Goal: Information Seeking & Learning: Learn about a topic

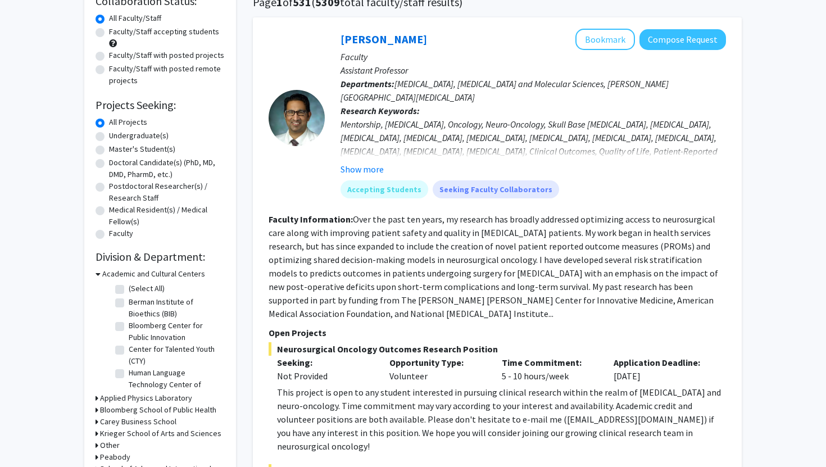
scroll to position [98, 0]
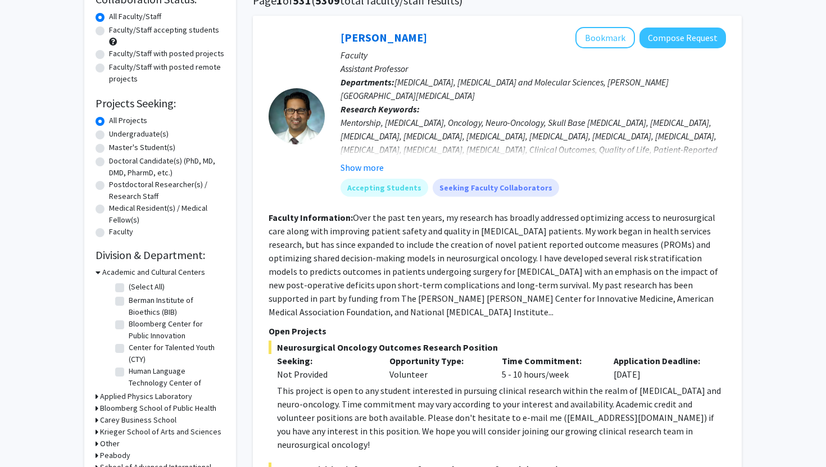
click at [109, 133] on label "Undergraduate(s)" at bounding box center [139, 134] width 60 height 12
click at [109, 133] on input "Undergraduate(s)" at bounding box center [112, 131] width 7 height 7
radio input "true"
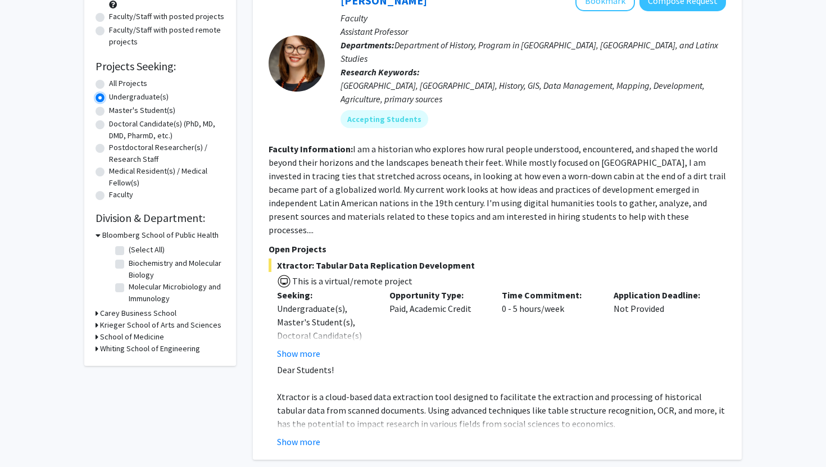
scroll to position [137, 0]
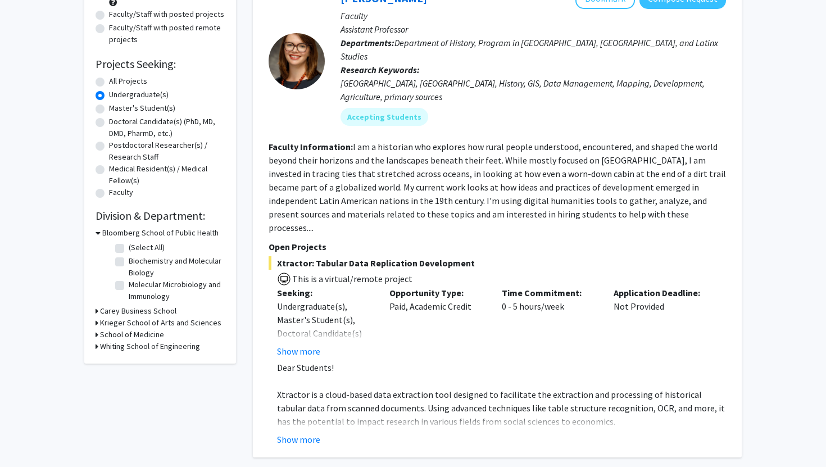
click at [122, 336] on h3 "School of Medicine" at bounding box center [132, 335] width 64 height 12
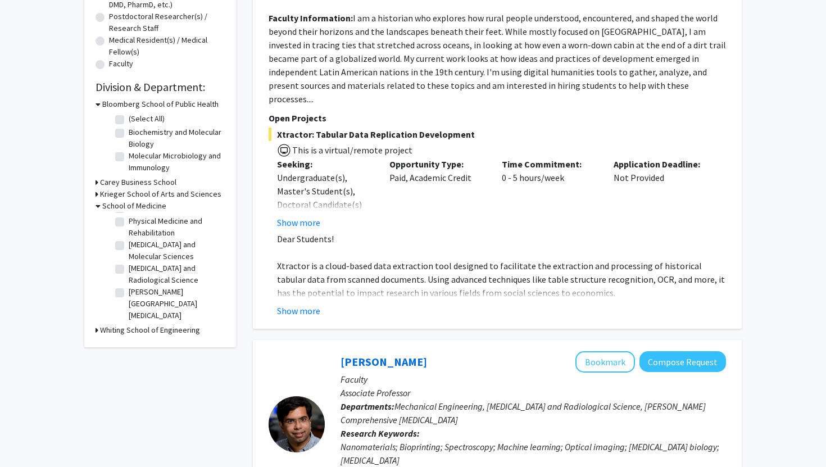
scroll to position [0, 0]
click at [129, 221] on label "(Select All)" at bounding box center [147, 221] width 36 height 12
click at [129, 221] on input "(Select All)" at bounding box center [132, 218] width 7 height 7
checkbox input "true"
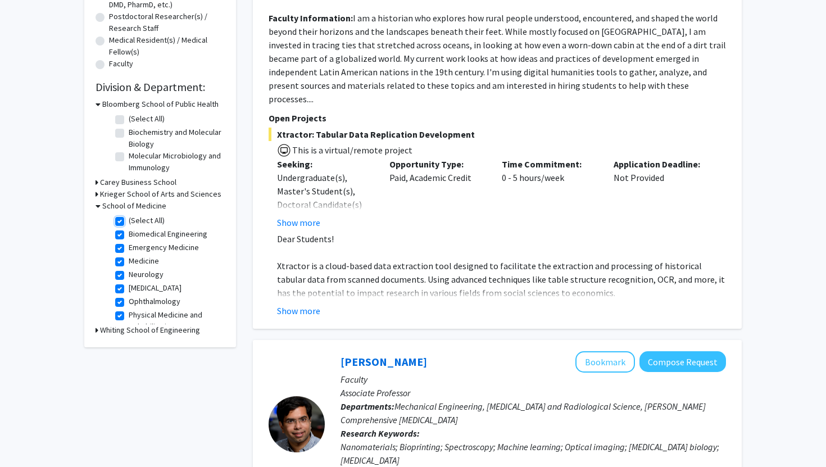
checkbox input "true"
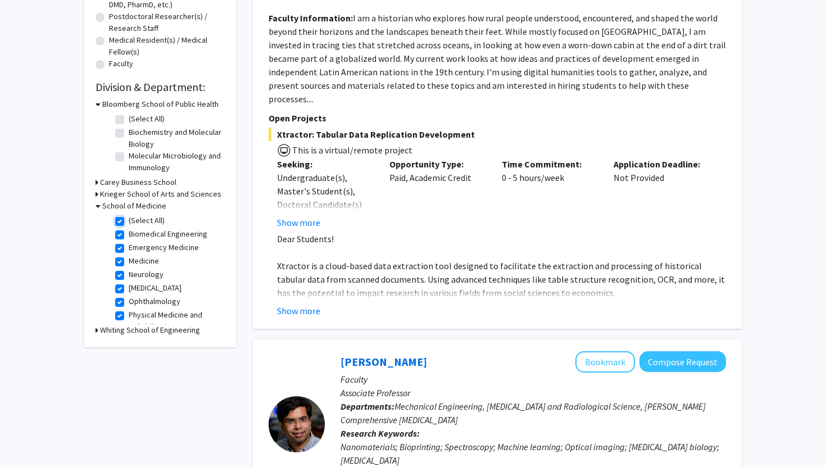
checkbox input "true"
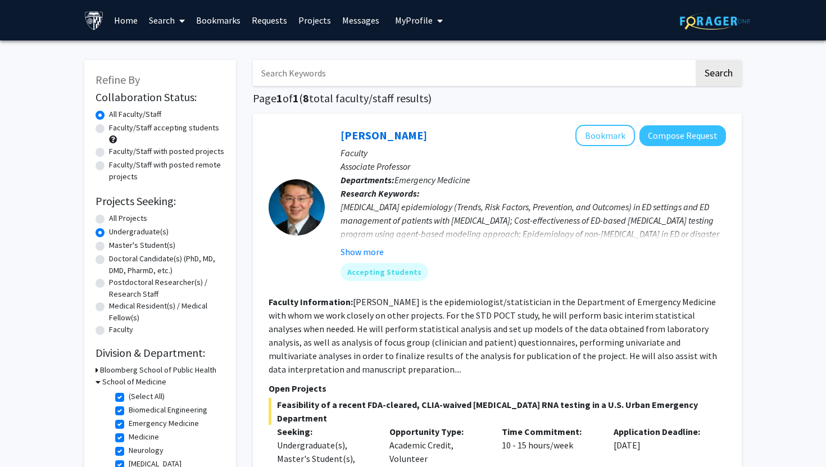
click at [96, 383] on icon at bounding box center [98, 382] width 5 height 12
click at [112, 371] on h3 "Bloomberg School of Public Health" at bounding box center [158, 370] width 116 height 12
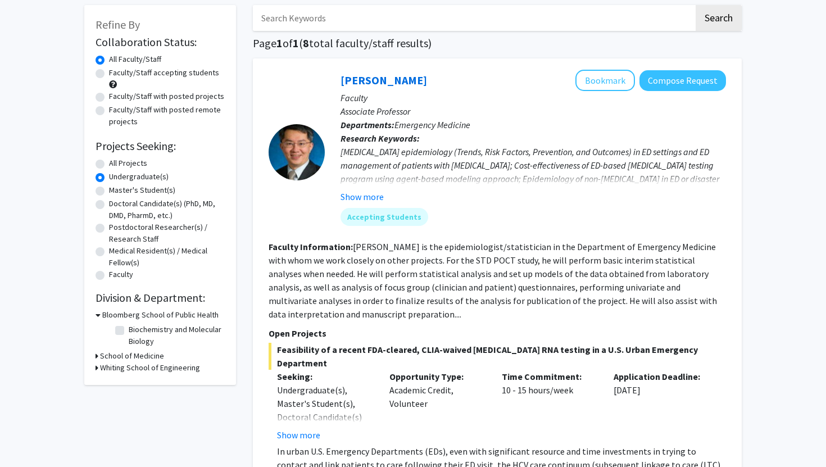
scroll to position [56, 0]
click at [129, 330] on label "Biochemistry and Molecular Biology" at bounding box center [175, 335] width 93 height 24
click at [129, 330] on input "Biochemistry and Molecular Biology" at bounding box center [132, 326] width 7 height 7
checkbox input "true"
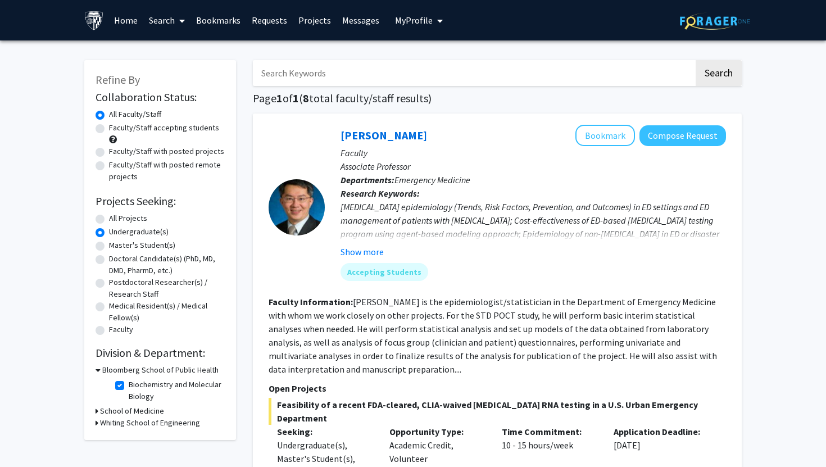
click at [101, 365] on div "Bloomberg School of Public Health" at bounding box center [160, 370] width 129 height 12
click at [97, 371] on icon at bounding box center [98, 370] width 5 height 12
click at [107, 388] on h3 "Whiting School of Engineering" at bounding box center [150, 394] width 100 height 12
click at [101, 386] on h3 "School of Medicine" at bounding box center [132, 382] width 64 height 12
click at [101, 384] on div "School of Medicine" at bounding box center [160, 382] width 129 height 12
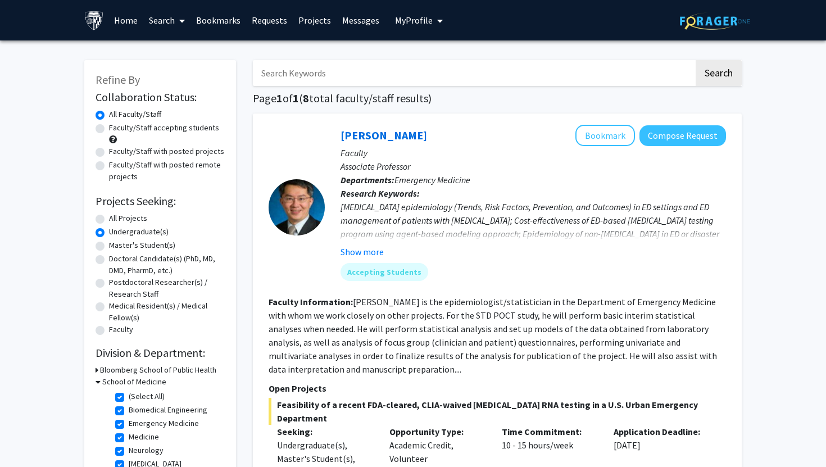
click at [99, 384] on icon at bounding box center [98, 382] width 5 height 12
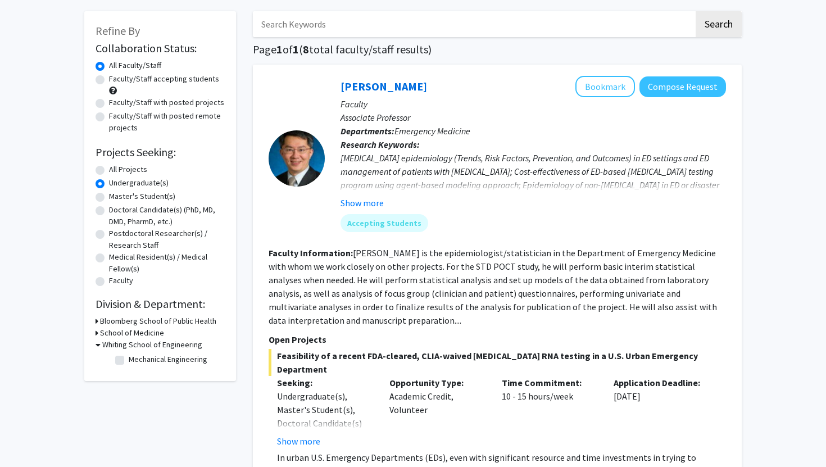
scroll to position [51, 0]
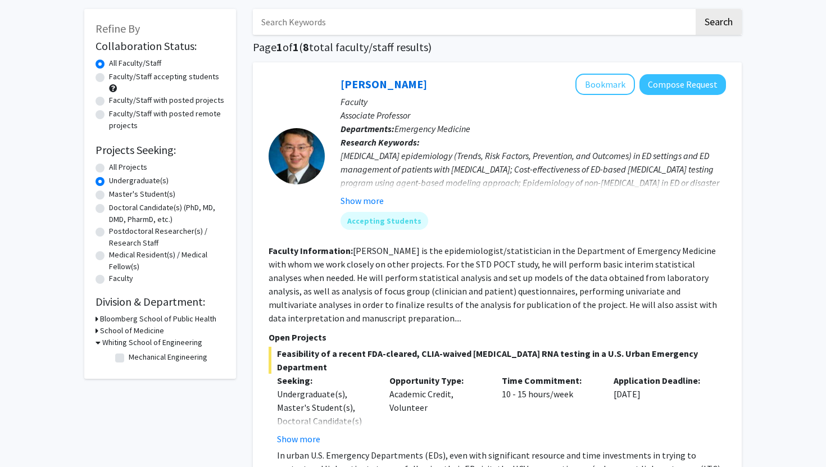
click at [102, 344] on h3 "Whiting School of Engineering" at bounding box center [152, 343] width 100 height 12
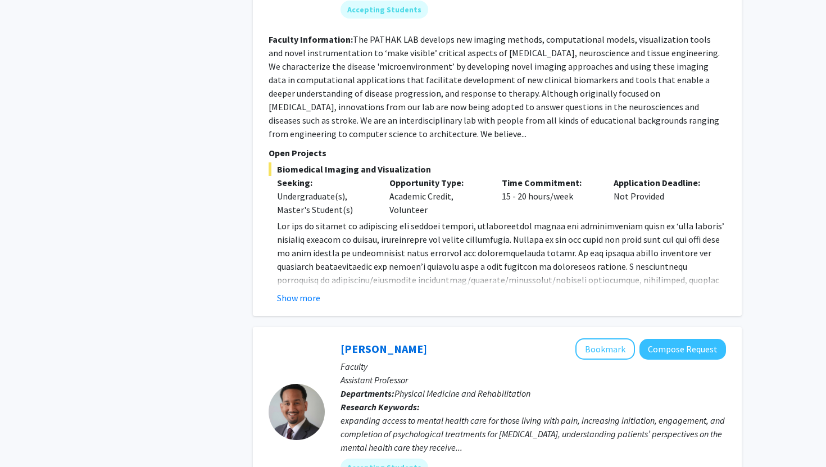
scroll to position [770, 0]
click at [300, 290] on button "Show more" at bounding box center [298, 296] width 43 height 13
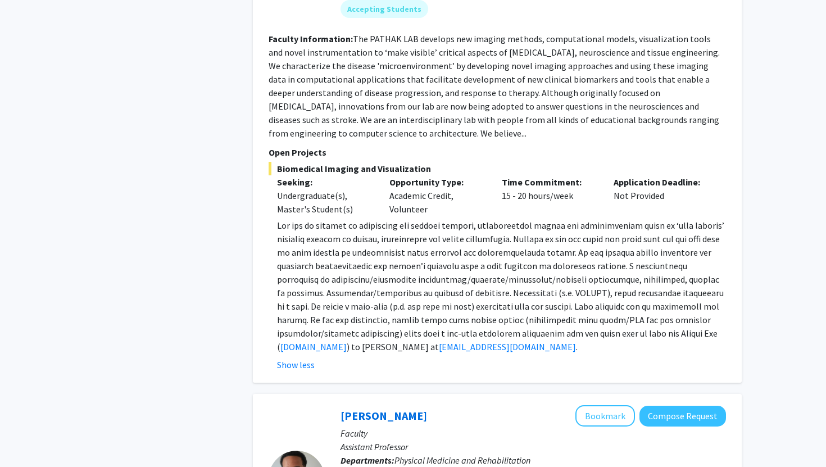
click at [353, 279] on span at bounding box center [500, 286] width 447 height 133
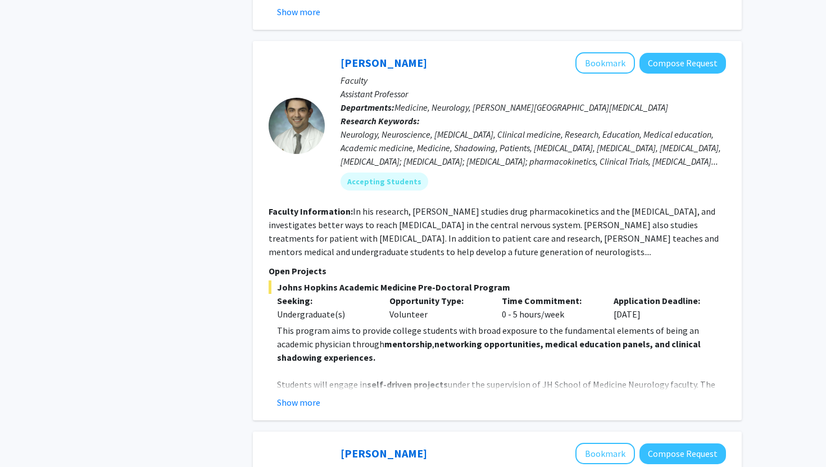
scroll to position [1614, 0]
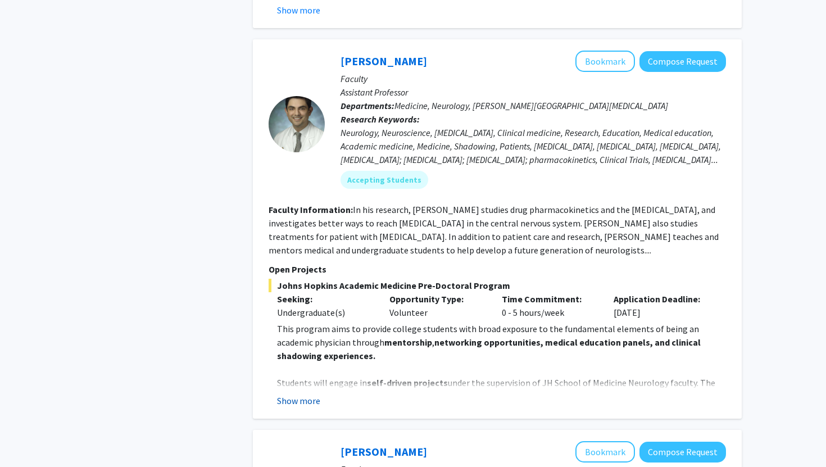
click at [301, 394] on button "Show more" at bounding box center [298, 400] width 43 height 13
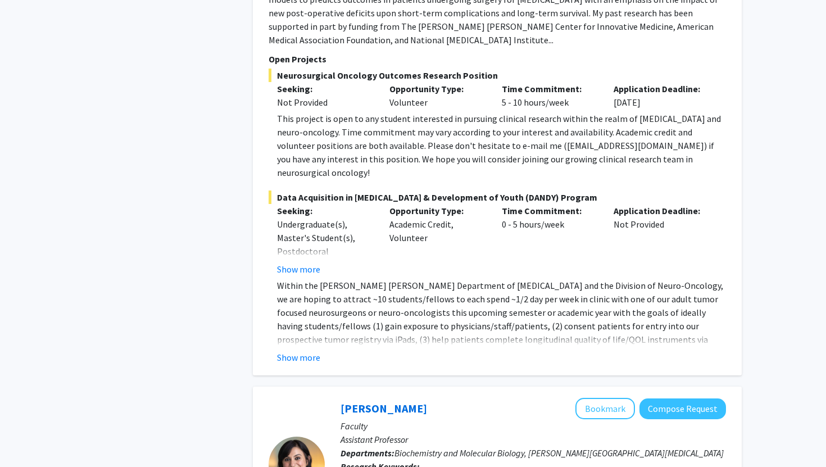
scroll to position [2773, 0]
click at [310, 350] on button "Show more" at bounding box center [298, 356] width 43 height 13
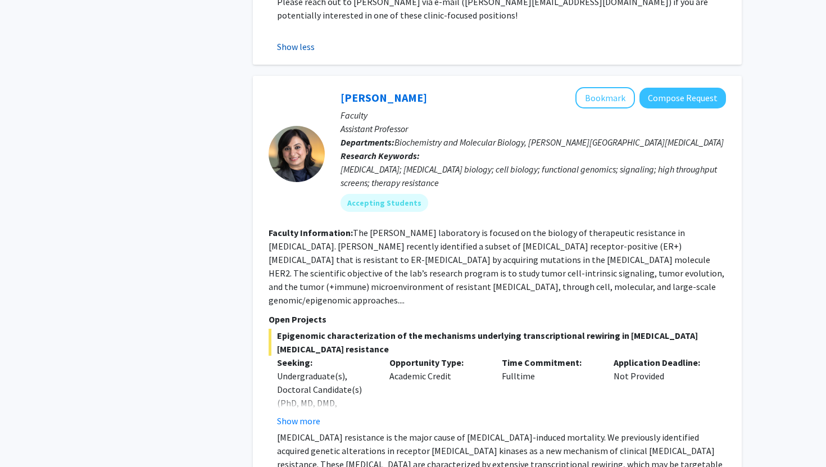
scroll to position [3217, 0]
click at [307, 415] on button "Show more" at bounding box center [298, 421] width 43 height 13
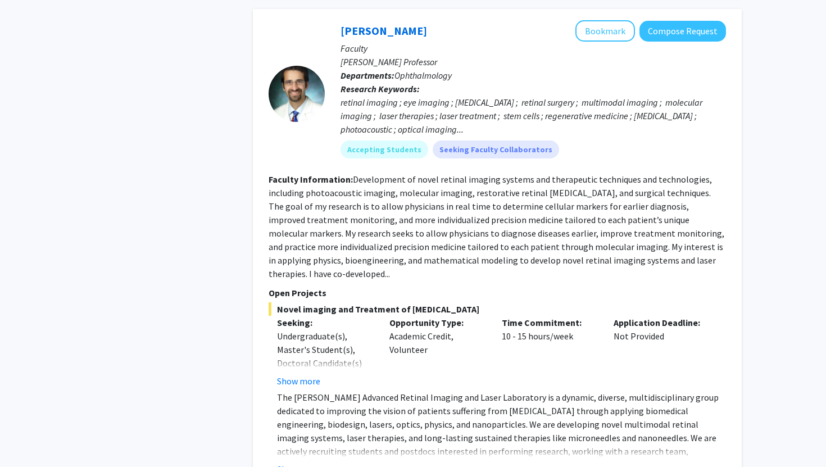
scroll to position [4435, 0]
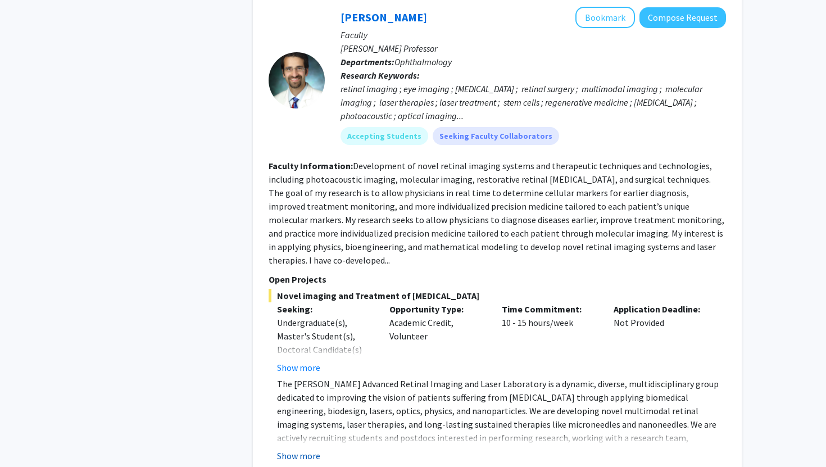
click at [306, 449] on button "Show more" at bounding box center [298, 455] width 43 height 13
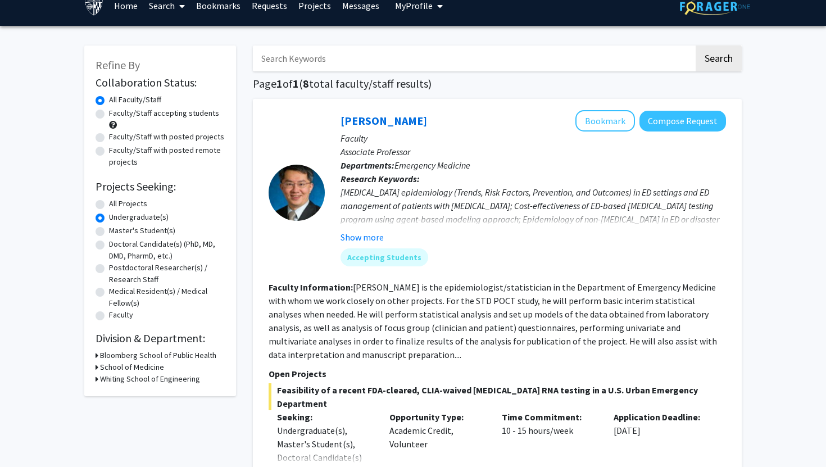
scroll to position [24, 0]
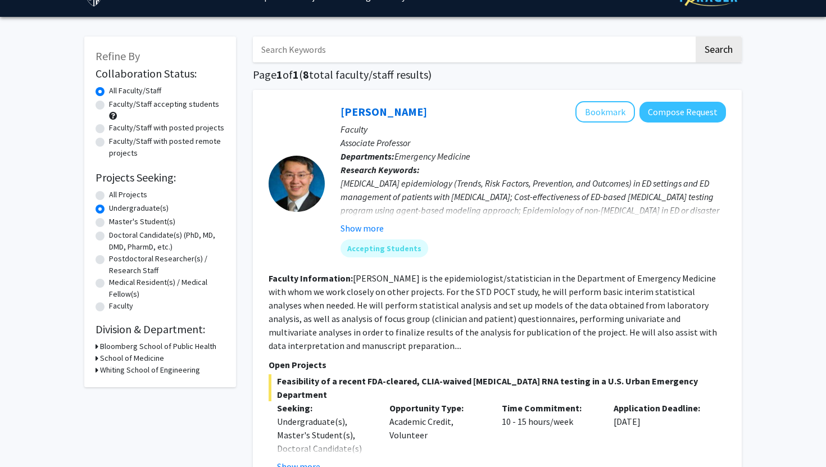
click at [109, 197] on label "All Projects" at bounding box center [128, 195] width 38 height 12
click at [109, 196] on input "All Projects" at bounding box center [112, 192] width 7 height 7
radio input "true"
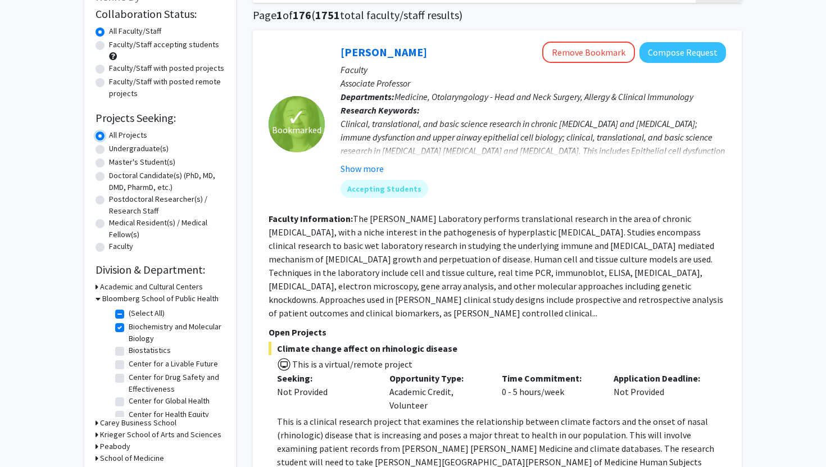
scroll to position [85, 0]
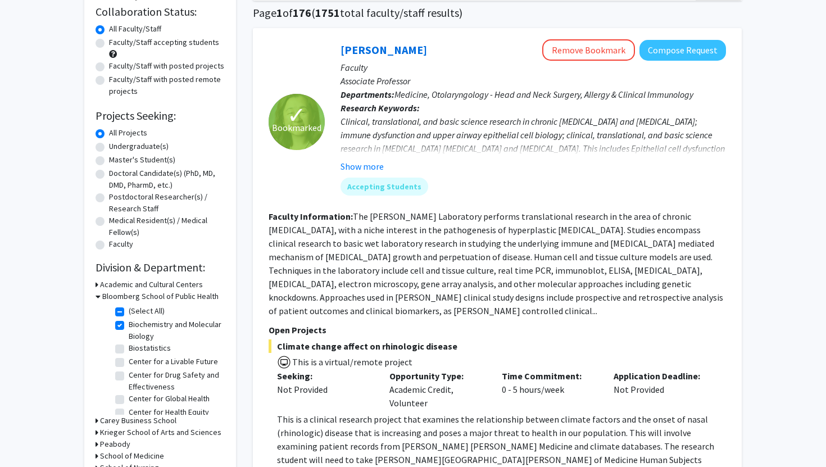
click at [129, 314] on label "(Select All)" at bounding box center [147, 311] width 36 height 12
click at [129, 312] on input "(Select All)" at bounding box center [132, 308] width 7 height 7
checkbox input "false"
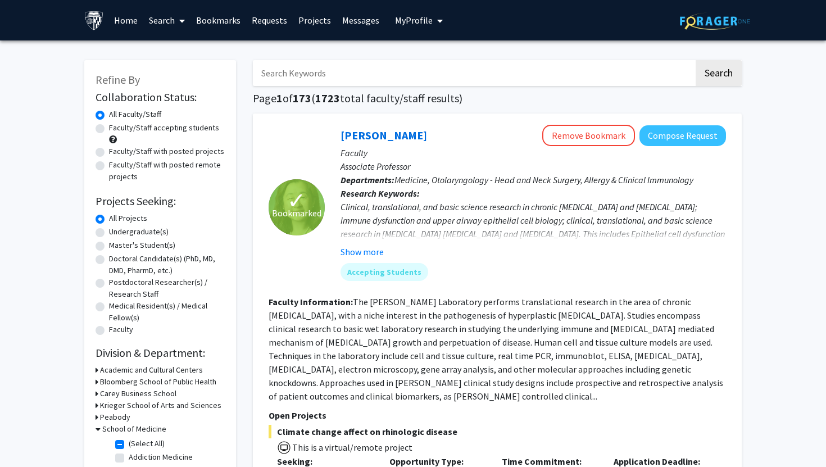
scroll to position [151, 0]
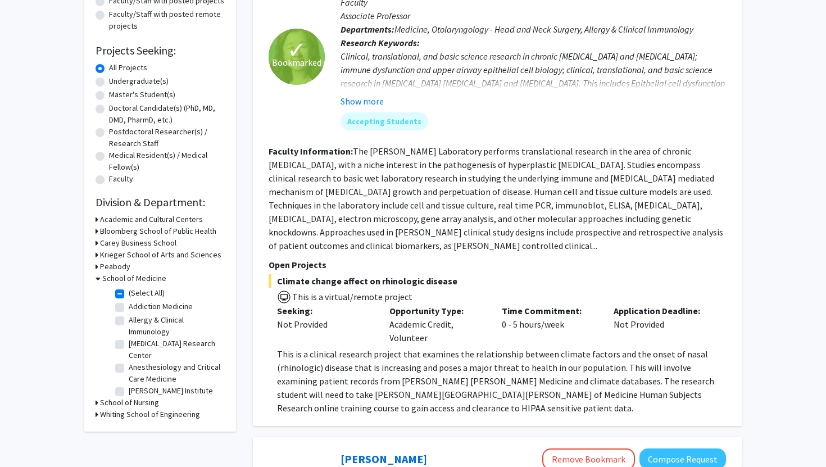
click at [99, 279] on icon at bounding box center [98, 278] width 5 height 12
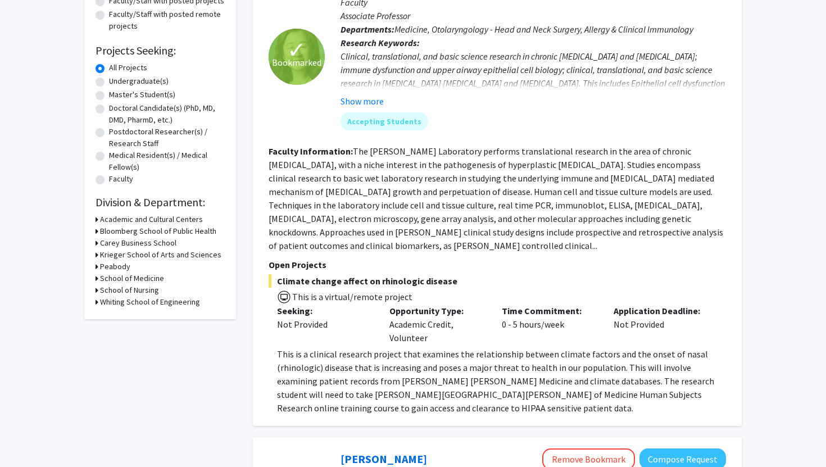
click at [97, 276] on icon at bounding box center [97, 278] width 3 height 12
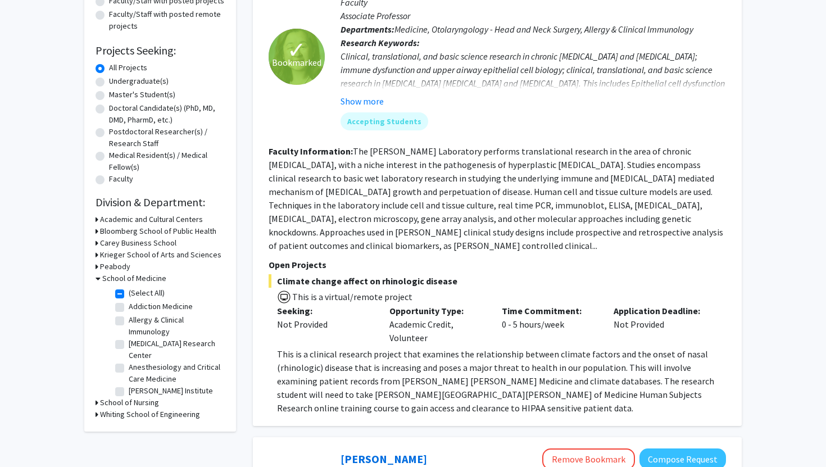
click at [129, 294] on label "(Select All)" at bounding box center [147, 293] width 36 height 12
click at [129, 294] on input "(Select All)" at bounding box center [132, 290] width 7 height 7
checkbox input "false"
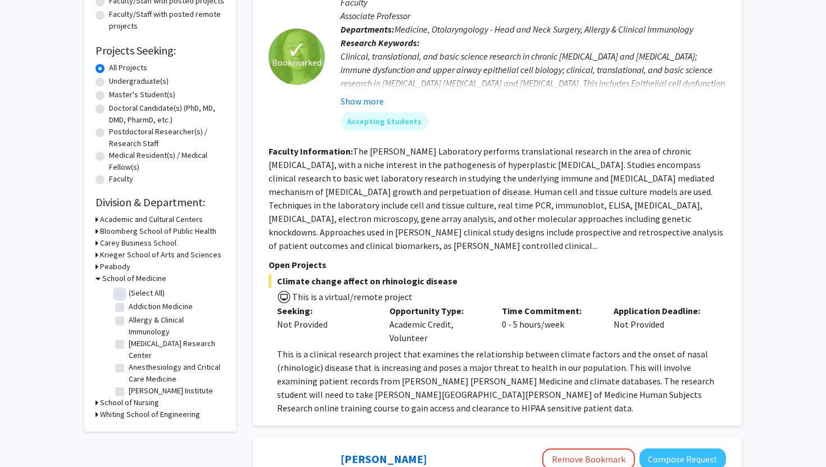
checkbox input "false"
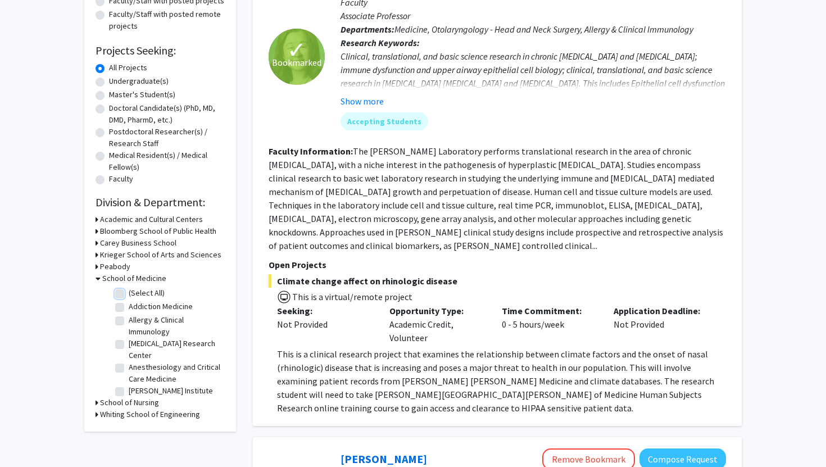
checkbox input "false"
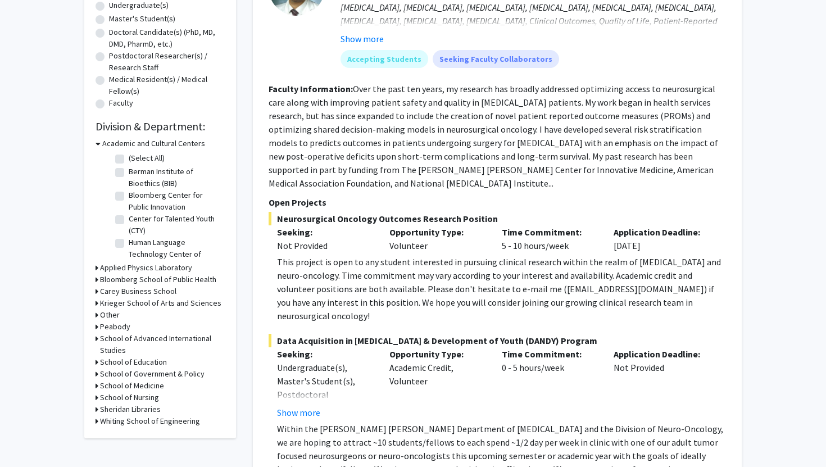
scroll to position [237, 0]
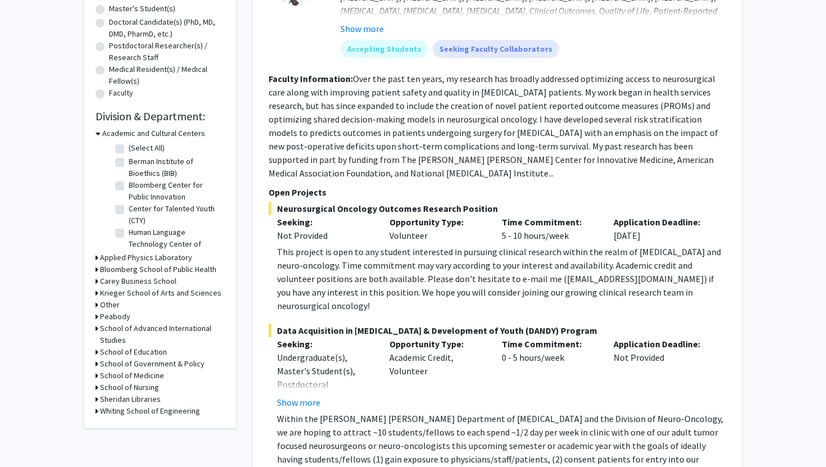
click at [96, 411] on icon at bounding box center [97, 411] width 3 height 12
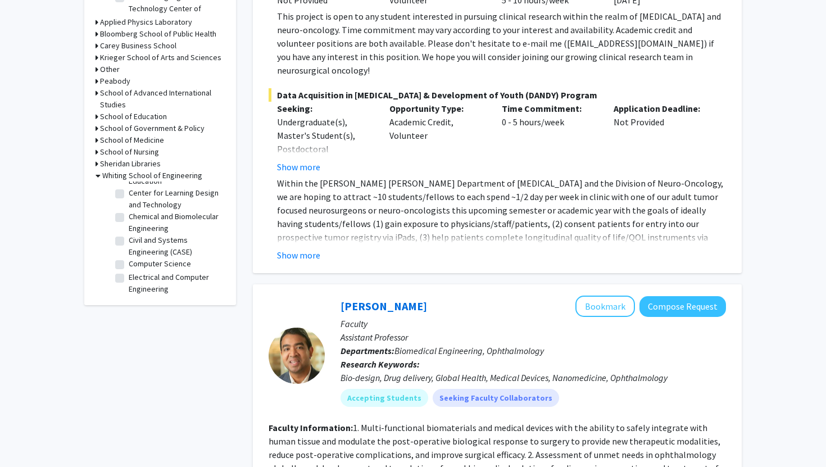
scroll to position [162, 0]
click at [129, 214] on label "Chemical and Biomolecular Engineering" at bounding box center [175, 218] width 93 height 24
click at [129, 213] on input "Chemical and Biomolecular Engineering" at bounding box center [132, 209] width 7 height 7
checkbox input "true"
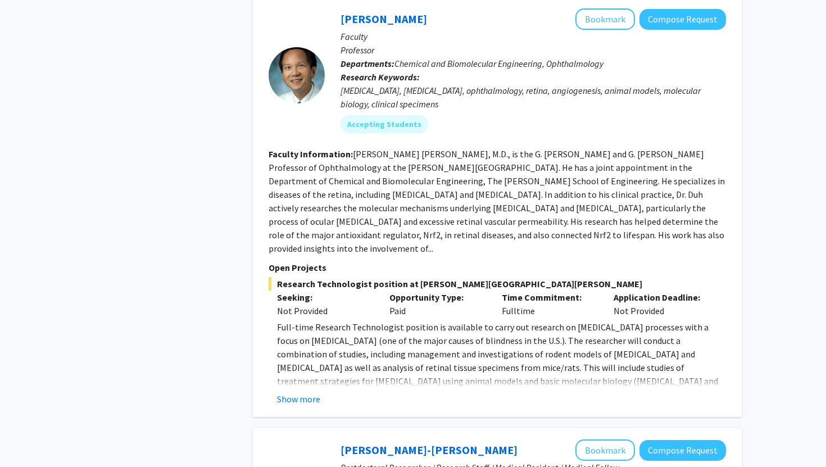
scroll to position [578, 0]
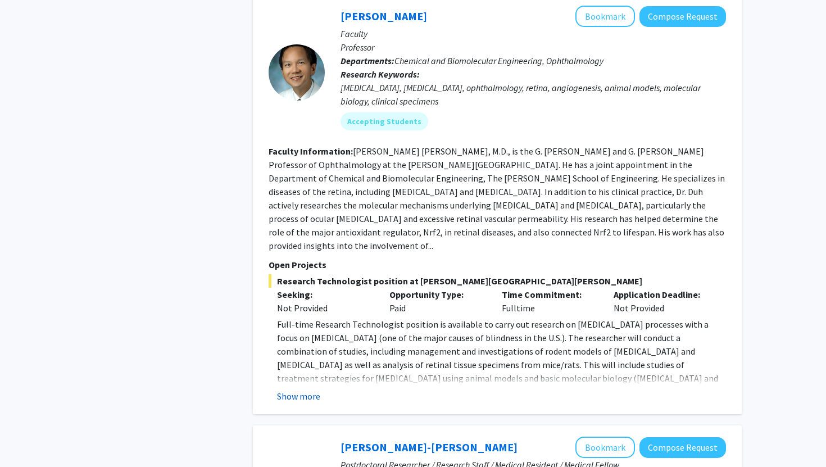
click at [306, 389] on button "Show more" at bounding box center [298, 395] width 43 height 13
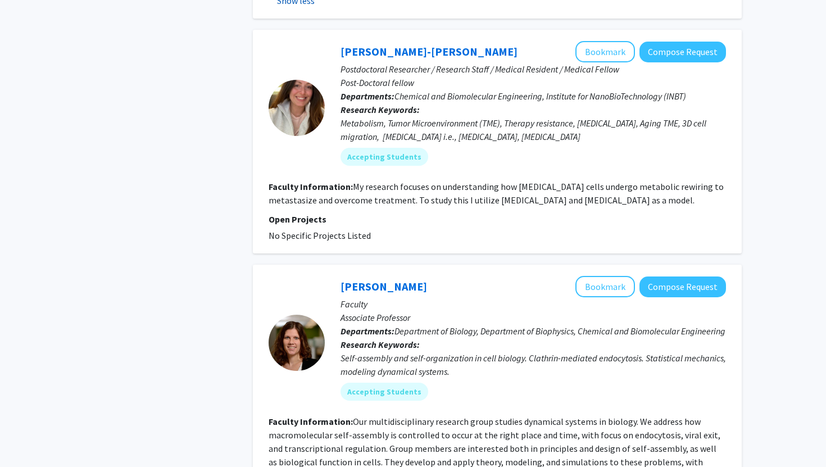
scroll to position [1028, 0]
click at [308, 141] on div at bounding box center [297, 106] width 56 height 133
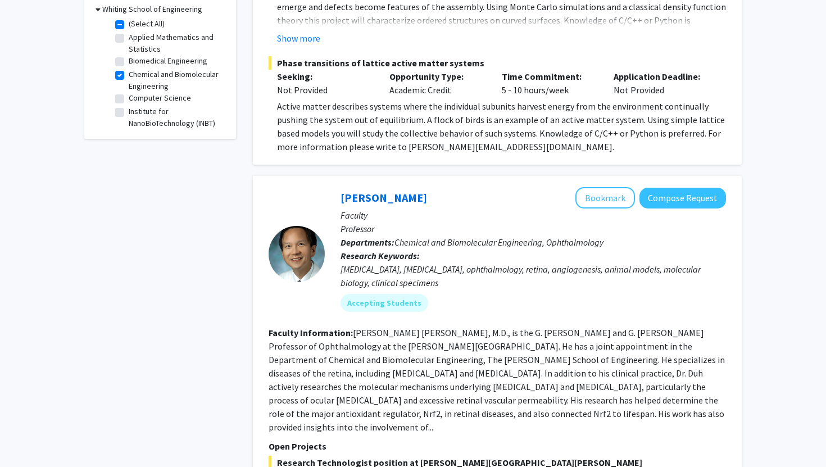
scroll to position [357, 0]
